Goal: Complete application form

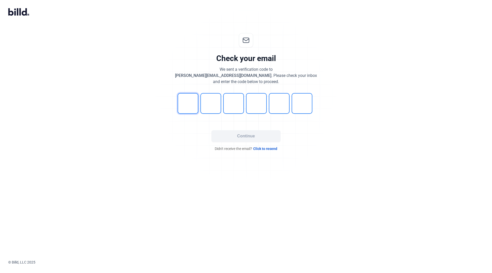
click at [186, 102] on input "tel" at bounding box center [187, 103] width 21 height 21
type input "0"
type input "6"
type input "4"
type input "3"
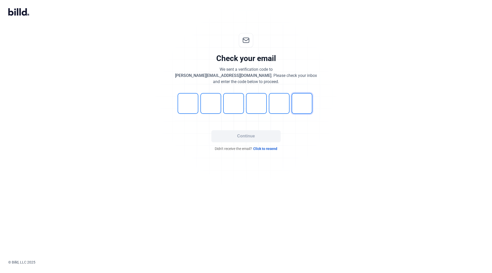
type input "7"
type input "6"
click at [224, 134] on button "Continue" at bounding box center [245, 136] width 69 height 12
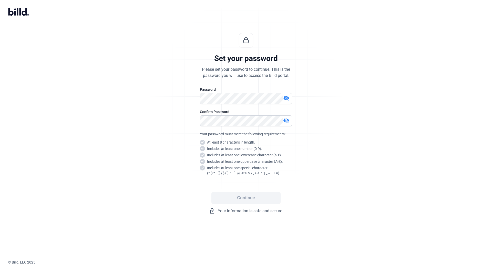
click at [279, 122] on span at bounding box center [280, 121] width 4 height 4
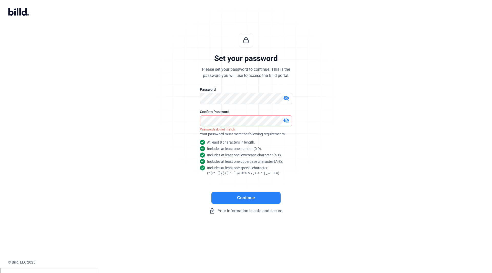
click at [244, 198] on button "Continue" at bounding box center [245, 198] width 69 height 12
click at [285, 120] on mat-icon "visibility_off" at bounding box center [286, 120] width 6 height 6
click at [288, 98] on mat-icon "visibility_off" at bounding box center [286, 98] width 6 height 6
click at [303, 111] on div "Set your password Please set your password to continue. This is the password yo…" at bounding box center [246, 123] width 170 height 197
click at [189, 93] on div "Set your password Please set your password to continue. This is the password yo…" at bounding box center [246, 123] width 170 height 197
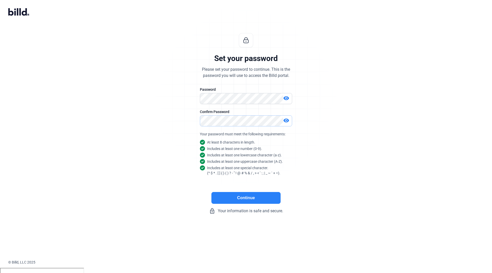
click at [187, 119] on div "Set your password Please set your password to continue. This is the password yo…" at bounding box center [246, 123] width 170 height 197
drag, startPoint x: 369, startPoint y: 123, endPoint x: 324, endPoint y: 146, distance: 50.7
click at [369, 123] on div "Set your password Please set your password to continue. This is the password yo…" at bounding box center [246, 123] width 492 height 197
click at [261, 197] on button "Continue" at bounding box center [245, 198] width 69 height 12
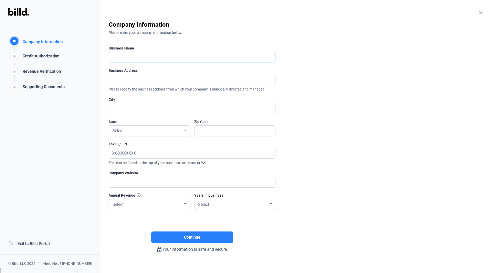
click at [217, 59] on input "text" at bounding box center [192, 57] width 166 height 10
type input "Make Fabrication, LLC"
type input "[STREET_ADDRESS]"
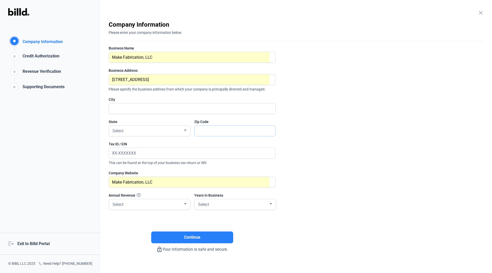
type input "77003"
click at [174, 81] on input "[STREET_ADDRESS]" at bounding box center [189, 79] width 161 height 10
click at [174, 80] on input "[STREET_ADDRESS]" at bounding box center [192, 79] width 166 height 10
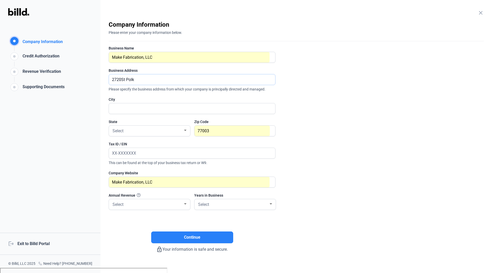
click at [134, 80] on input "2720St Polk" at bounding box center [192, 79] width 166 height 10
type input "[STREET_ADDRESS][PERSON_NAME]"
type input "[GEOGRAPHIC_DATA]"
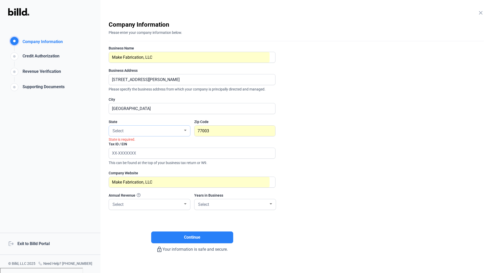
click at [114, 130] on span "Select" at bounding box center [117, 130] width 11 height 5
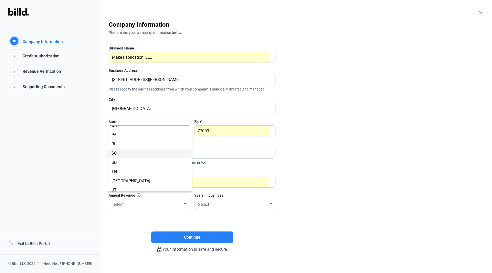
scroll to position [358, 0]
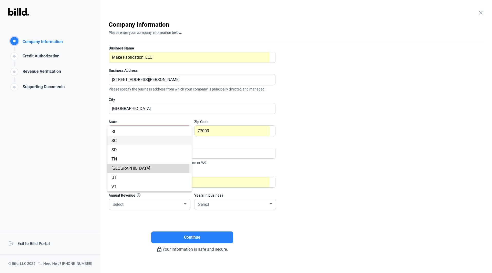
click at [133, 168] on span "[GEOGRAPHIC_DATA]" at bounding box center [149, 168] width 76 height 9
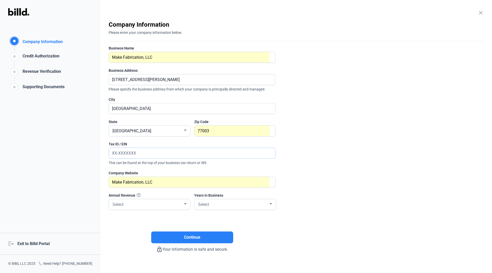
click at [222, 154] on input "text" at bounding box center [189, 153] width 161 height 10
type input "[US_EMPLOYER_IDENTIFICATION_NUMBER]"
click at [178, 205] on div "Select" at bounding box center [146, 203] width 71 height 7
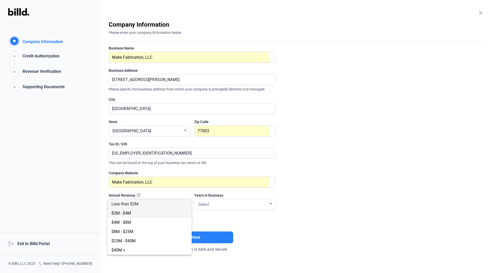
click at [177, 210] on span "$2M - $4M" at bounding box center [149, 212] width 76 height 9
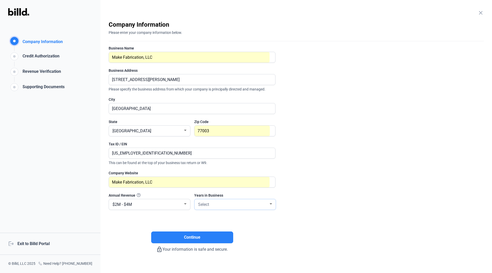
click at [212, 205] on div "Select" at bounding box center [232, 203] width 71 height 7
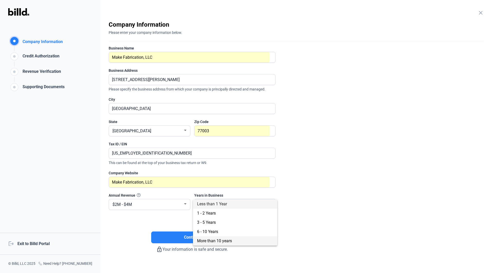
click at [210, 237] on span "More than 10 years" at bounding box center [235, 240] width 76 height 9
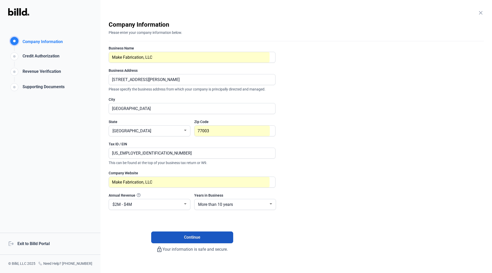
click at [212, 233] on button "Continue" at bounding box center [192, 237] width 82 height 12
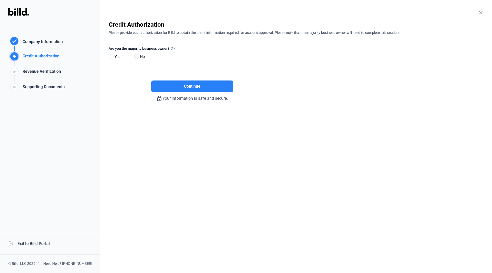
click at [135, 56] on span at bounding box center [136, 56] width 5 height 5
click at [135, 56] on input "No" at bounding box center [136, 57] width 4 height 4
radio input "true"
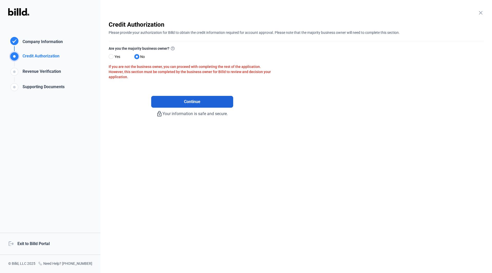
click at [183, 99] on button "Continue" at bounding box center [192, 102] width 82 height 12
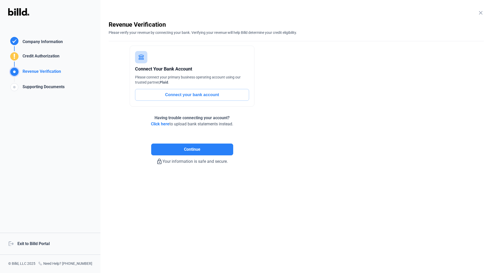
click at [191, 94] on button "Connect your bank account" at bounding box center [192, 95] width 114 height 12
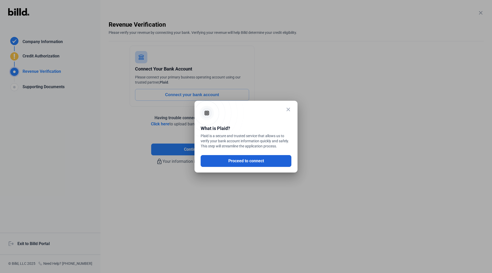
click at [226, 159] on button "Proceed to connect" at bounding box center [246, 161] width 91 height 12
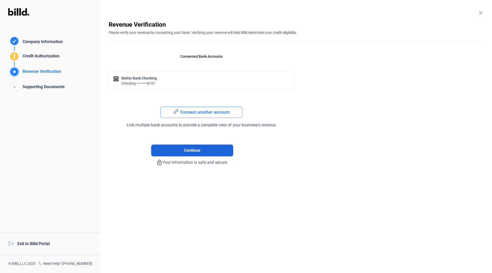
click at [207, 150] on button "Continue" at bounding box center [192, 150] width 82 height 12
